Goal: Use online tool/utility: Utilize a website feature to perform a specific function

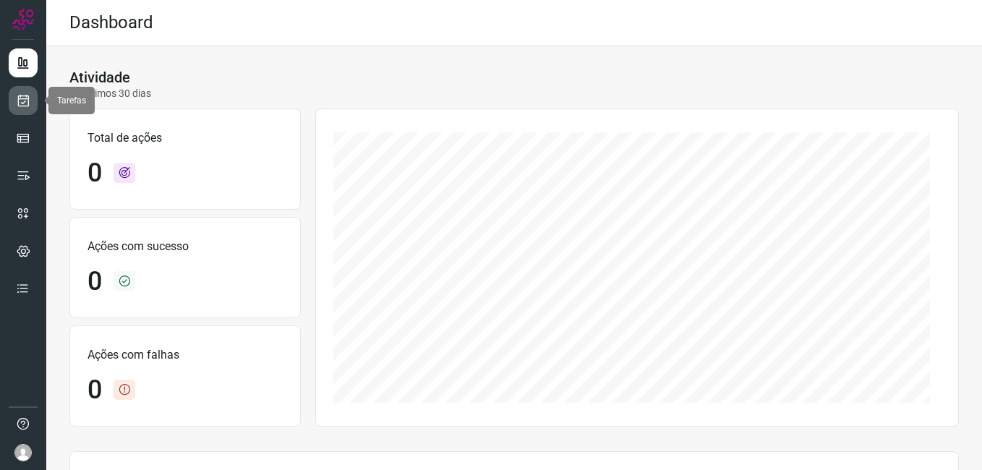
click at [22, 94] on icon at bounding box center [23, 100] width 15 height 14
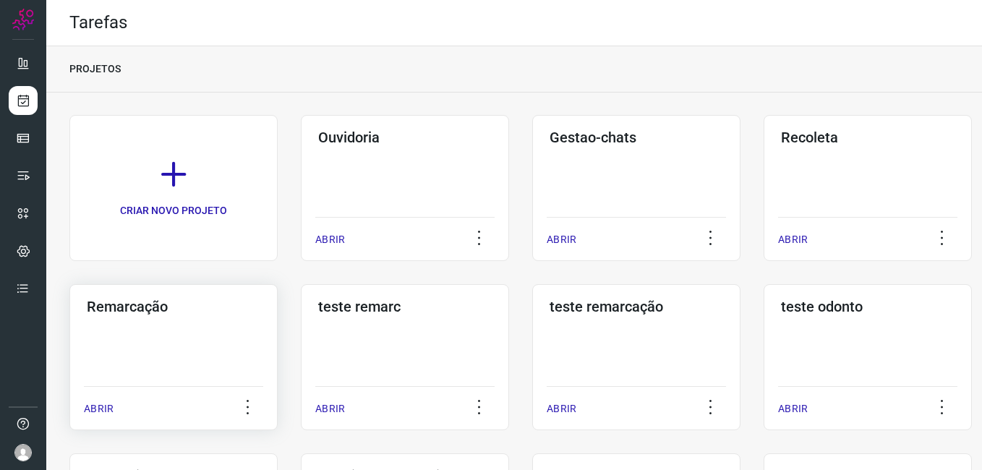
click at [184, 317] on div "Remarcação ABRIR" at bounding box center [173, 357] width 208 height 146
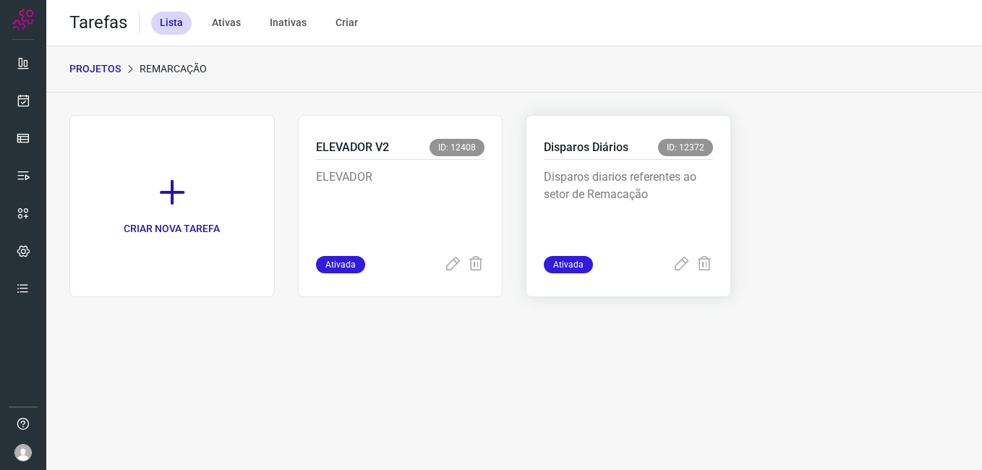
click at [677, 117] on div "Disparos Diários ID: 12372 Disparos diarios referentes ao setor de Remacação At…" at bounding box center [628, 206] width 205 height 182
click at [651, 187] on p "Disparos diarios referentes ao setor de Remacação" at bounding box center [628, 205] width 169 height 72
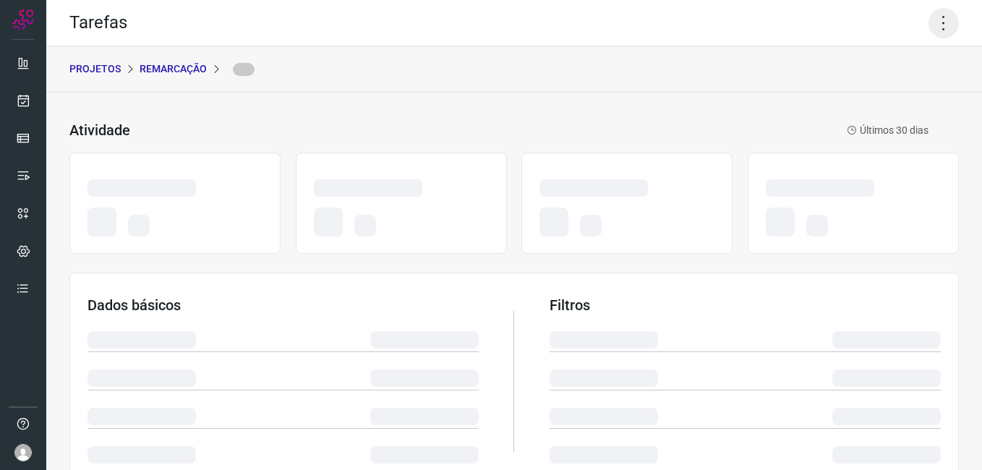
click at [942, 30] on icon at bounding box center [944, 23] width 30 height 30
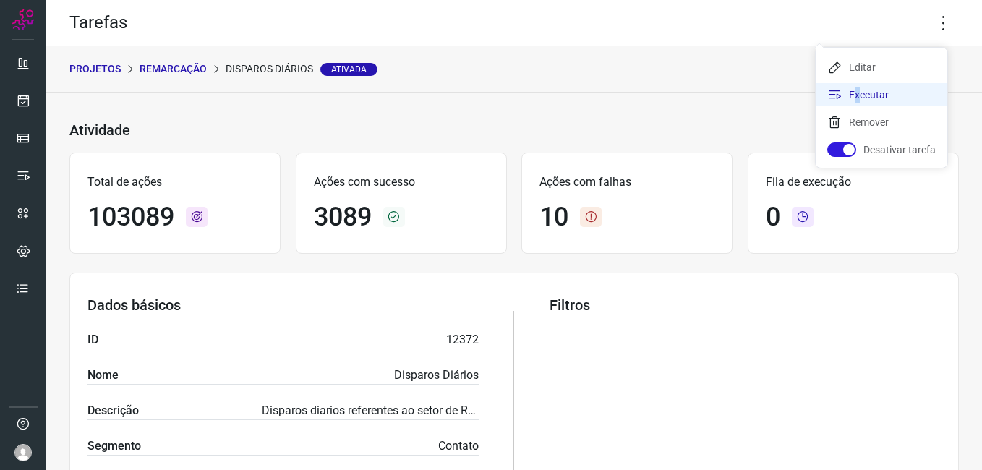
click at [853, 95] on li "Executar" at bounding box center [882, 94] width 132 height 23
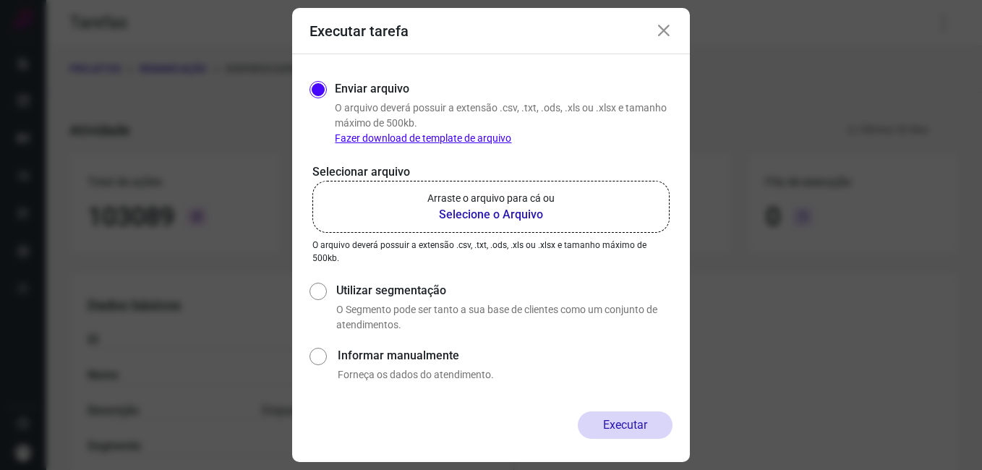
click at [488, 216] on b "Selecione o Arquivo" at bounding box center [491, 214] width 127 height 17
click at [0, 0] on input "Arraste o arquivo para cá ou Selecione o Arquivo" at bounding box center [0, 0] width 0 height 0
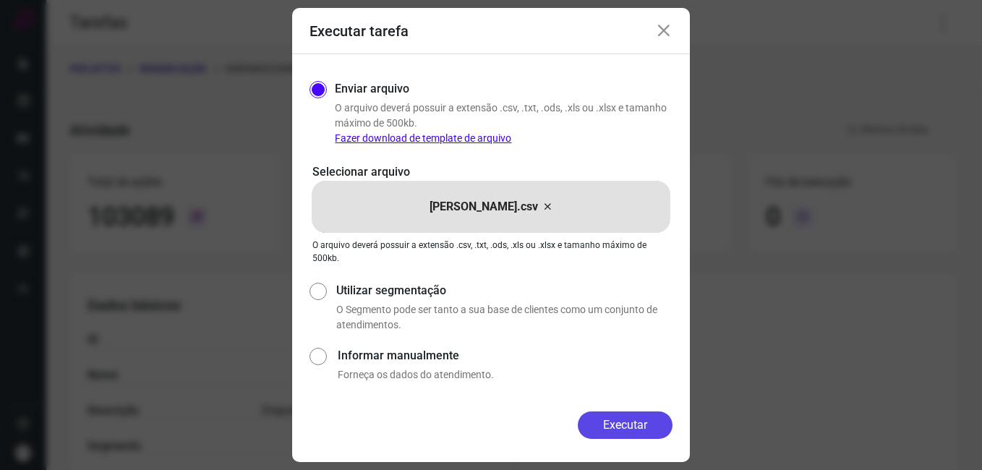
click at [626, 423] on button "Executar" at bounding box center [625, 425] width 95 height 27
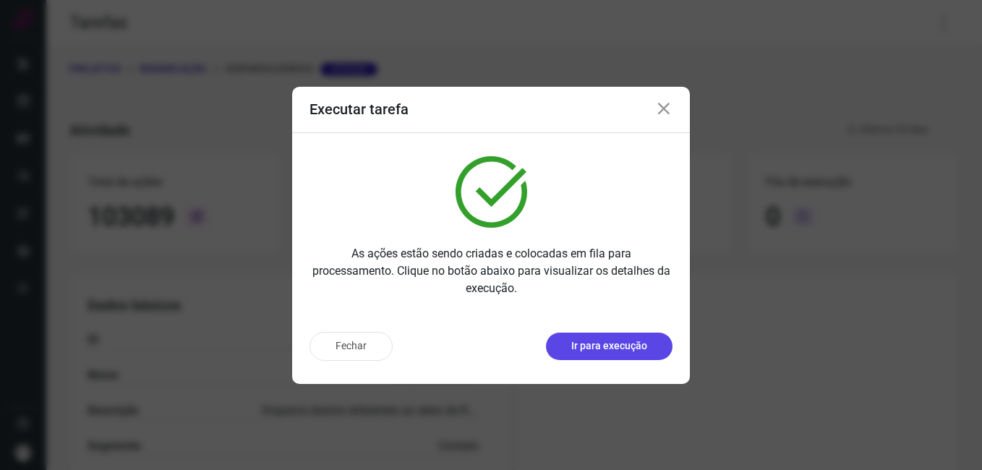
click at [626, 352] on p "Ir para execução" at bounding box center [609, 346] width 76 height 15
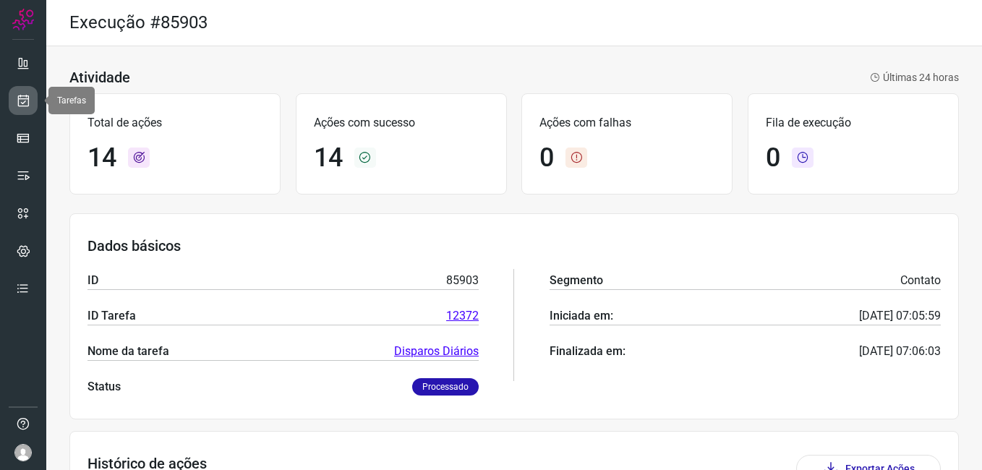
click at [22, 102] on icon at bounding box center [23, 100] width 15 height 14
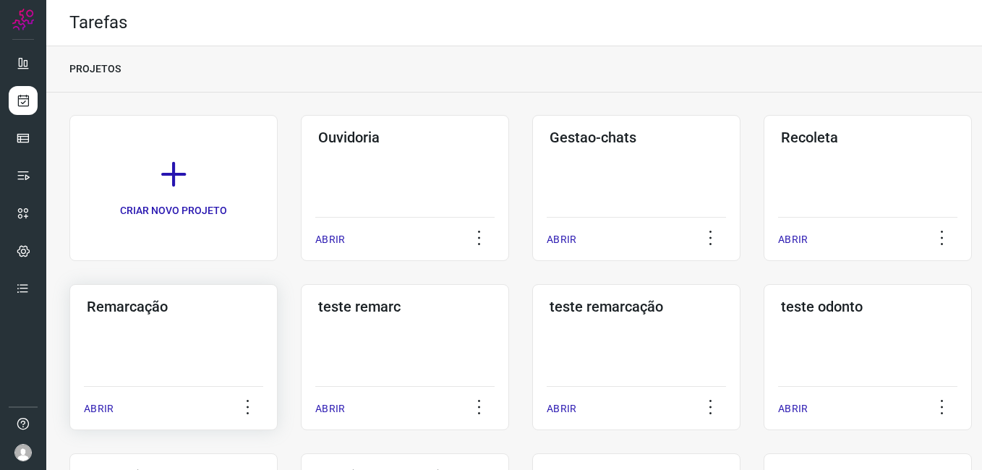
click at [111, 328] on div "Remarcação ABRIR" at bounding box center [173, 357] width 208 height 146
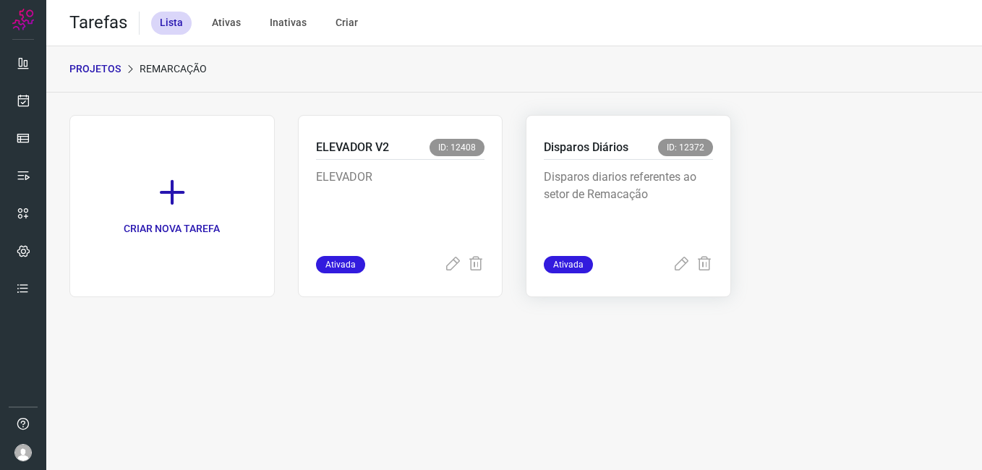
click at [600, 155] on p "Disparos Diários" at bounding box center [586, 147] width 85 height 17
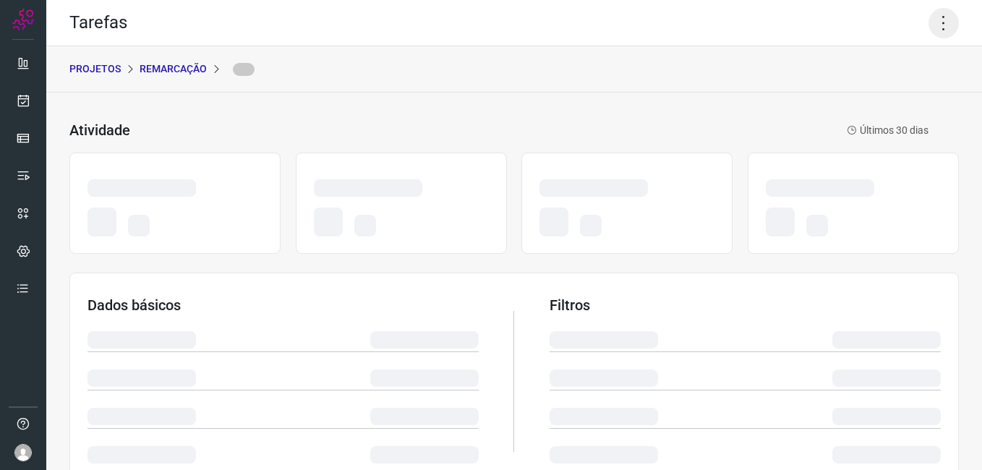
click at [939, 33] on icon at bounding box center [944, 23] width 30 height 30
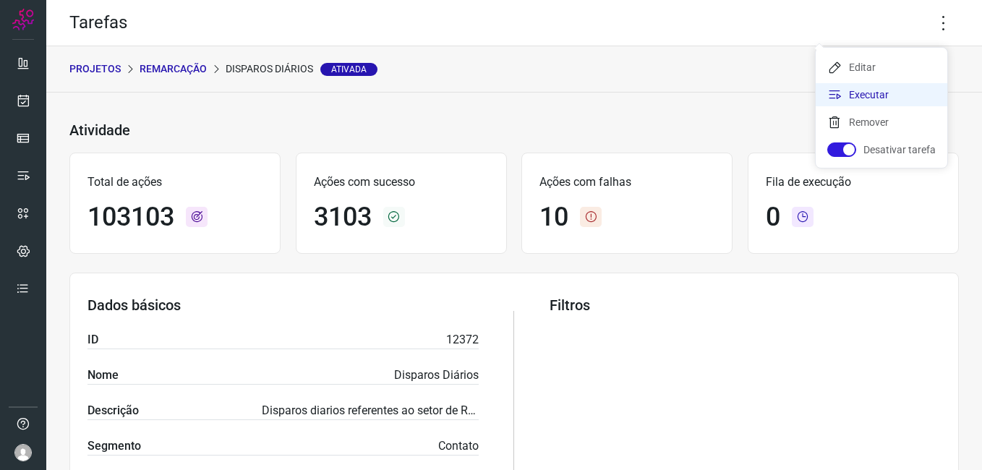
click at [870, 100] on li "Executar" at bounding box center [882, 94] width 132 height 23
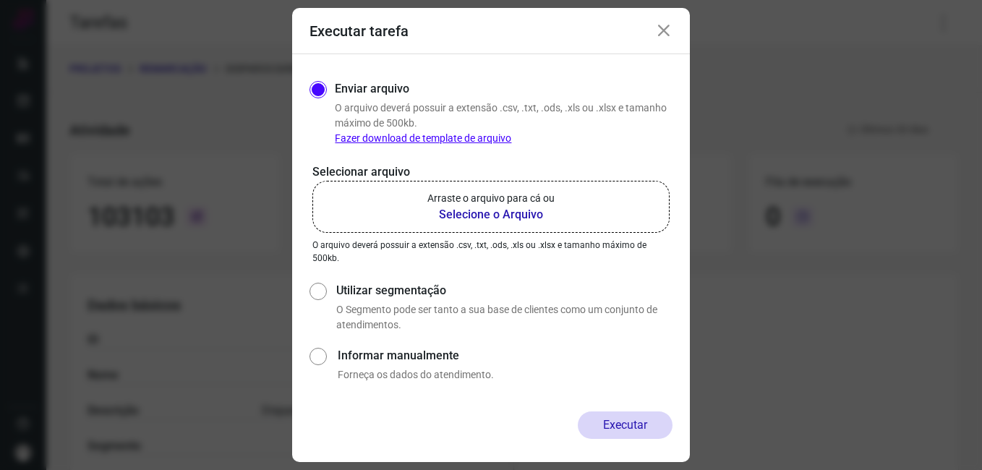
click at [503, 212] on b "Selecione o Arquivo" at bounding box center [491, 214] width 127 height 17
click at [0, 0] on input "Arraste o arquivo para cá ou Selecione o Arquivo" at bounding box center [0, 0] width 0 height 0
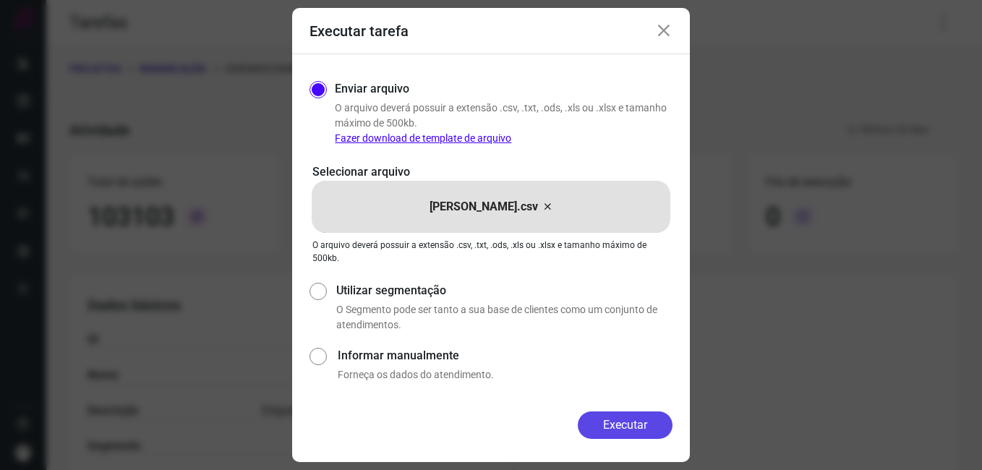
click at [647, 427] on button "Executar" at bounding box center [625, 425] width 95 height 27
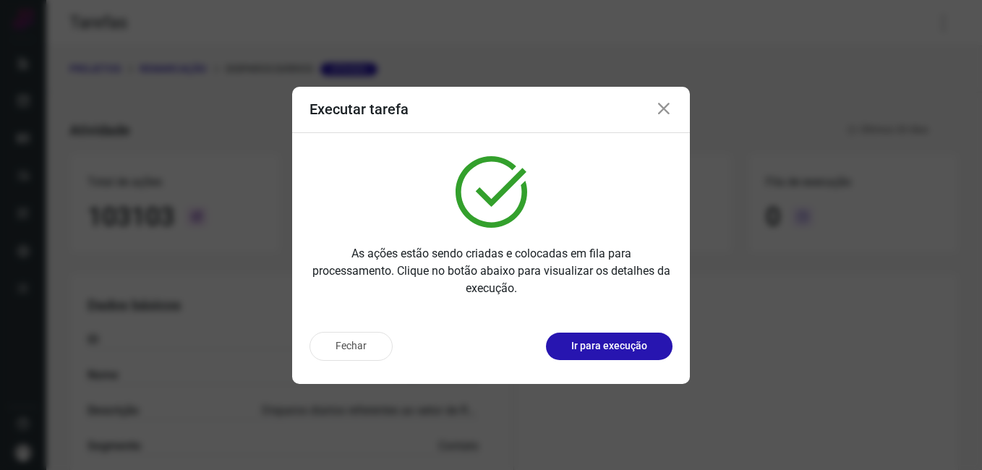
click at [613, 332] on div "Fechar Ir para execução" at bounding box center [491, 346] width 363 height 29
click at [616, 346] on p "Ir para execução" at bounding box center [609, 346] width 76 height 15
